Goal: Task Accomplishment & Management: Manage account settings

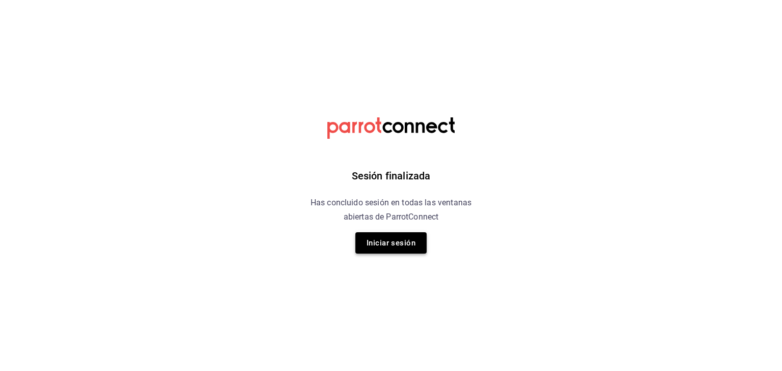
click at [377, 249] on button "Iniciar sesión" at bounding box center [390, 243] width 71 height 21
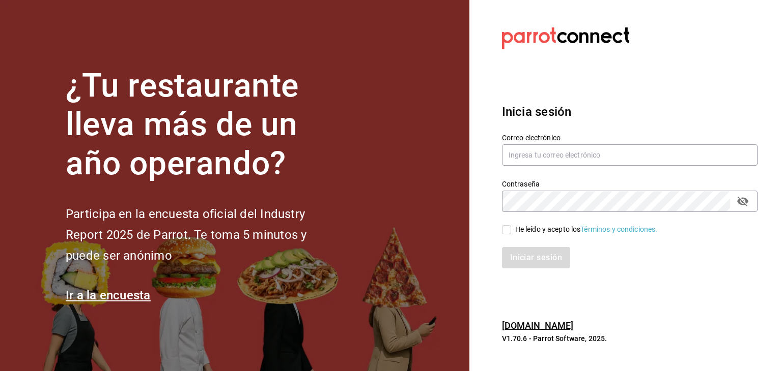
click at [505, 228] on input "He leído y acepto los Términos y condiciones." at bounding box center [506, 229] width 9 height 9
checkbox input "true"
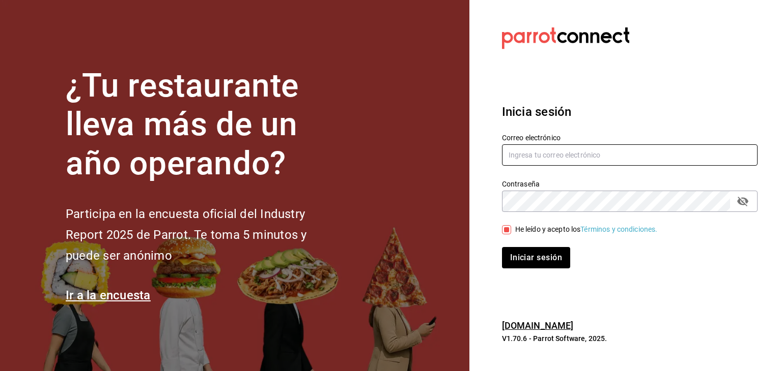
click at [550, 156] on input "text" at bounding box center [629, 155] width 255 height 21
type input "[EMAIL_ADDRESS][DOMAIN_NAME]"
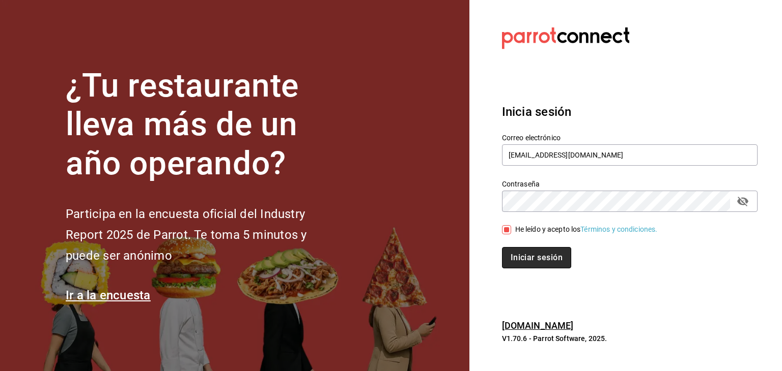
click at [525, 262] on button "Iniciar sesión" at bounding box center [536, 257] width 69 height 21
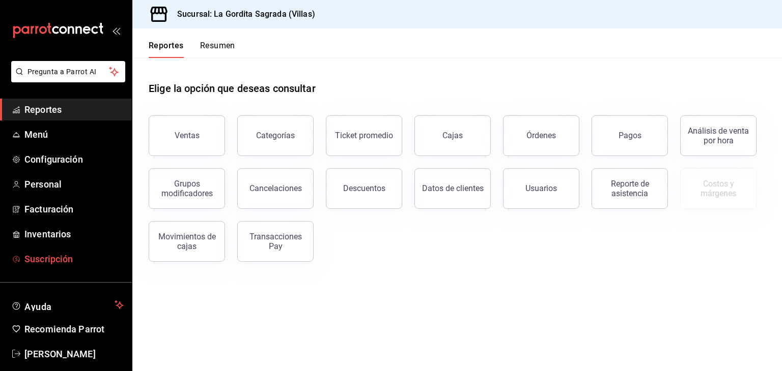
click at [61, 259] on span "Suscripción" at bounding box center [73, 259] width 99 height 14
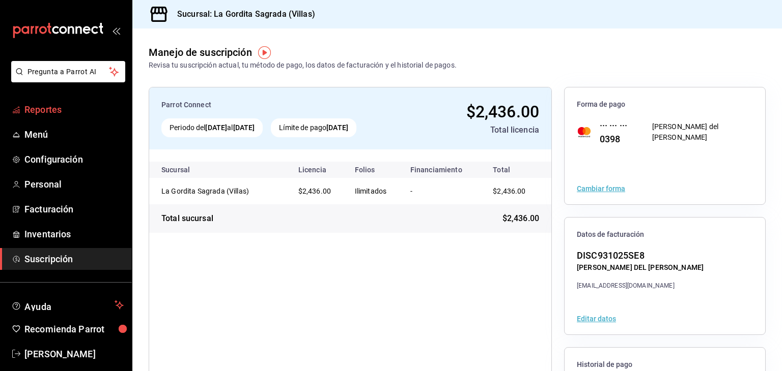
click at [81, 99] on link "Reportes" at bounding box center [66, 110] width 132 height 22
